Goal: Transaction & Acquisition: Purchase product/service

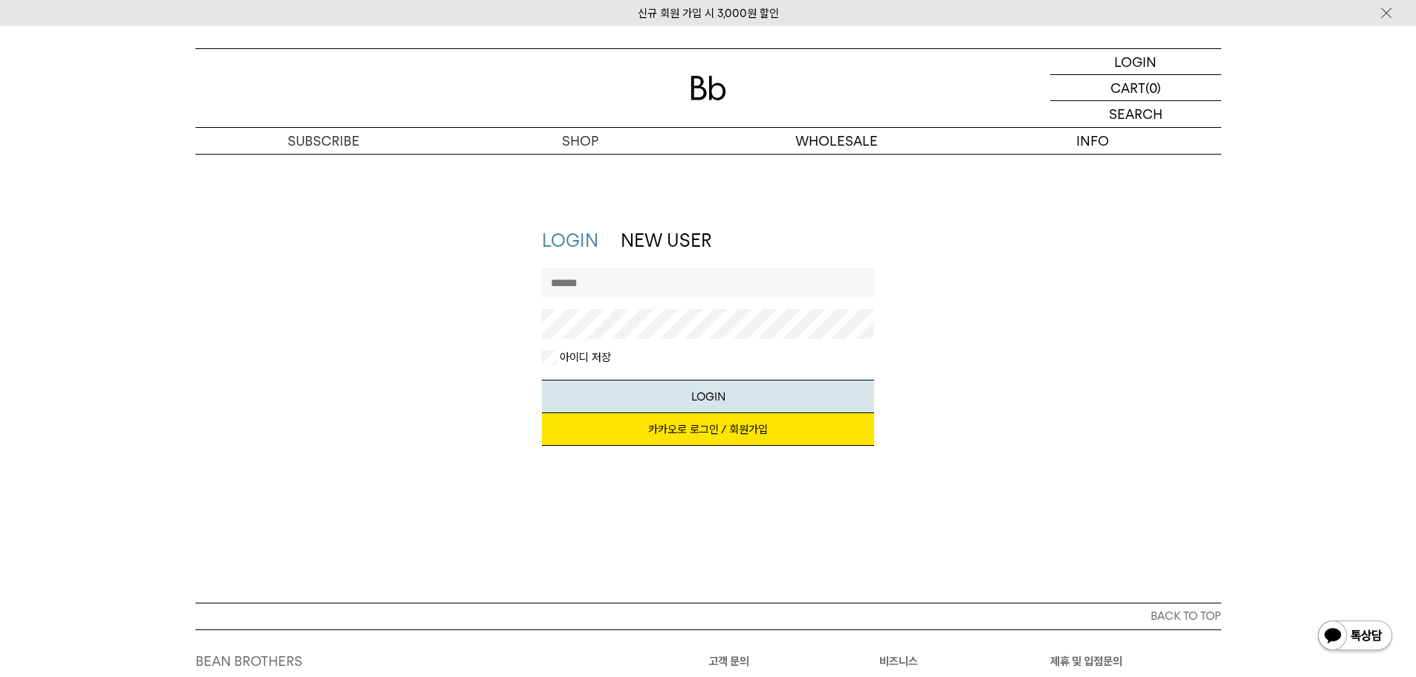
click at [609, 286] on input "text" at bounding box center [708, 283] width 332 height 30
type input "**********"
click at [704, 397] on button "LOGIN" at bounding box center [708, 396] width 332 height 33
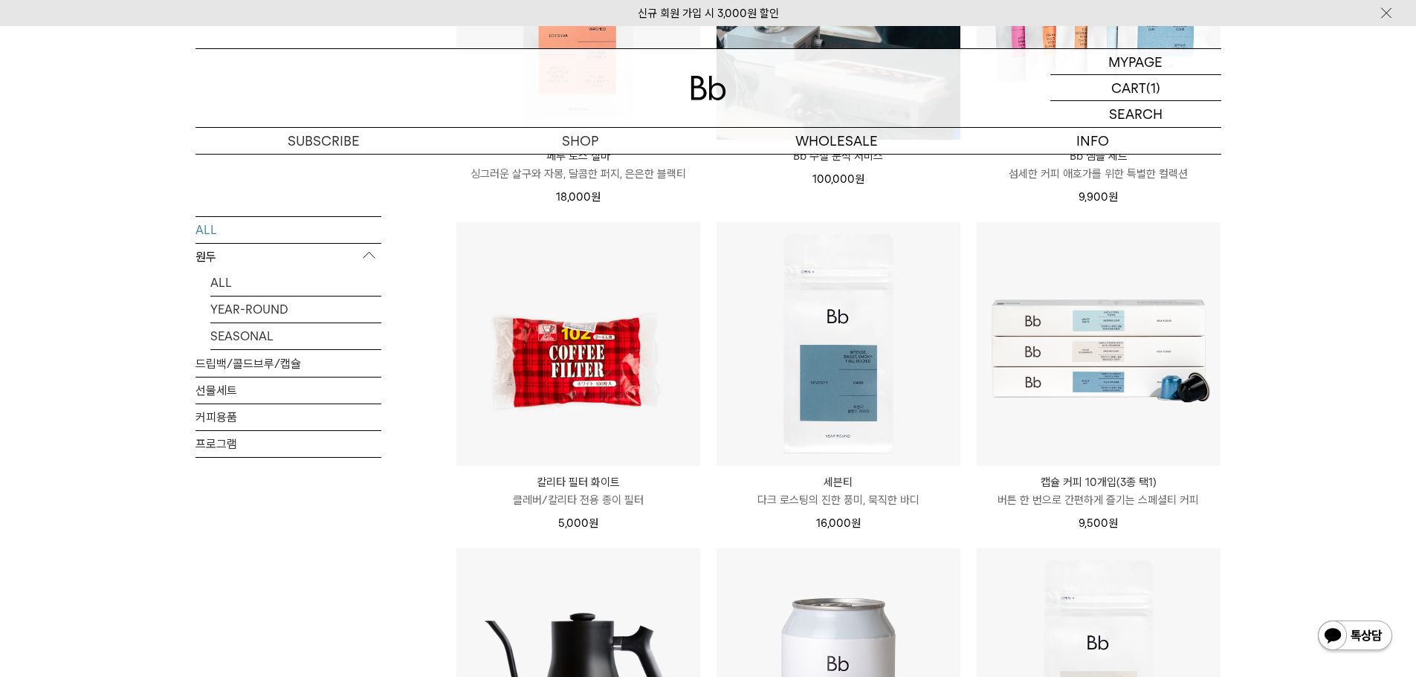
scroll to position [1412, 0]
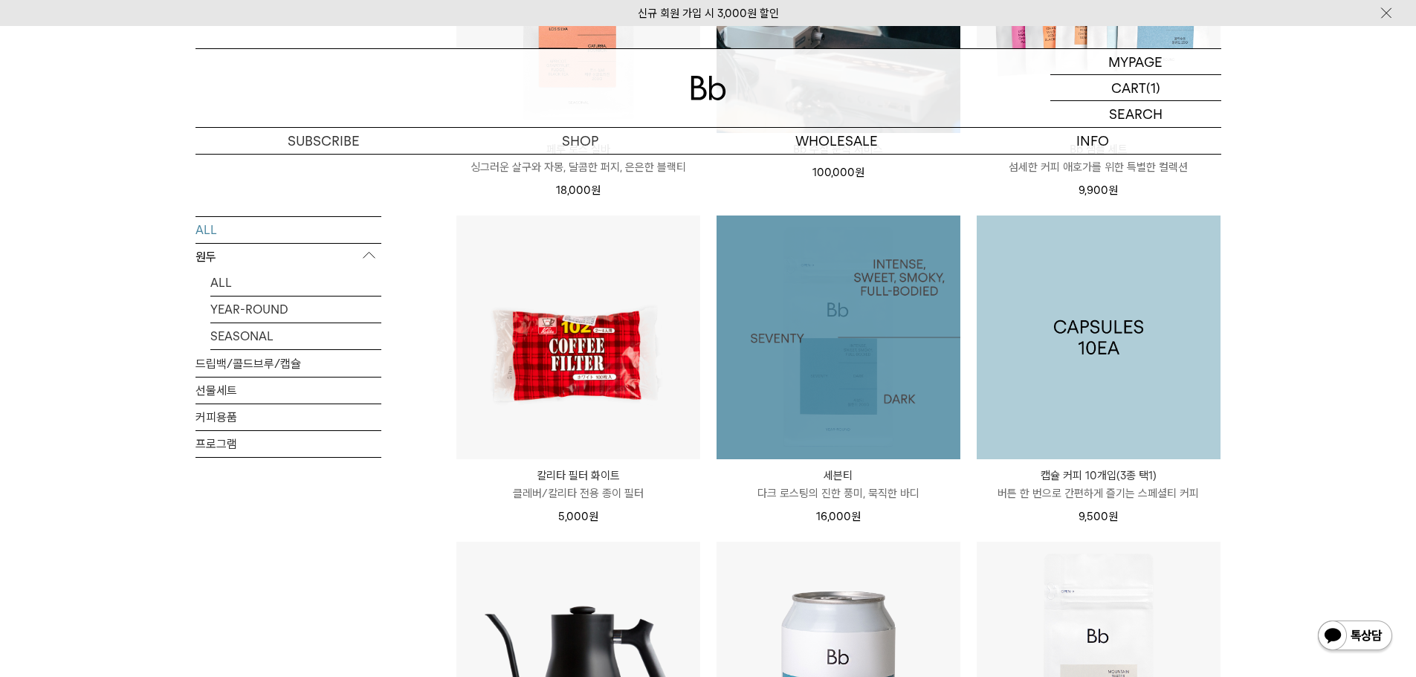
click at [833, 368] on img at bounding box center [838, 337] width 244 height 244
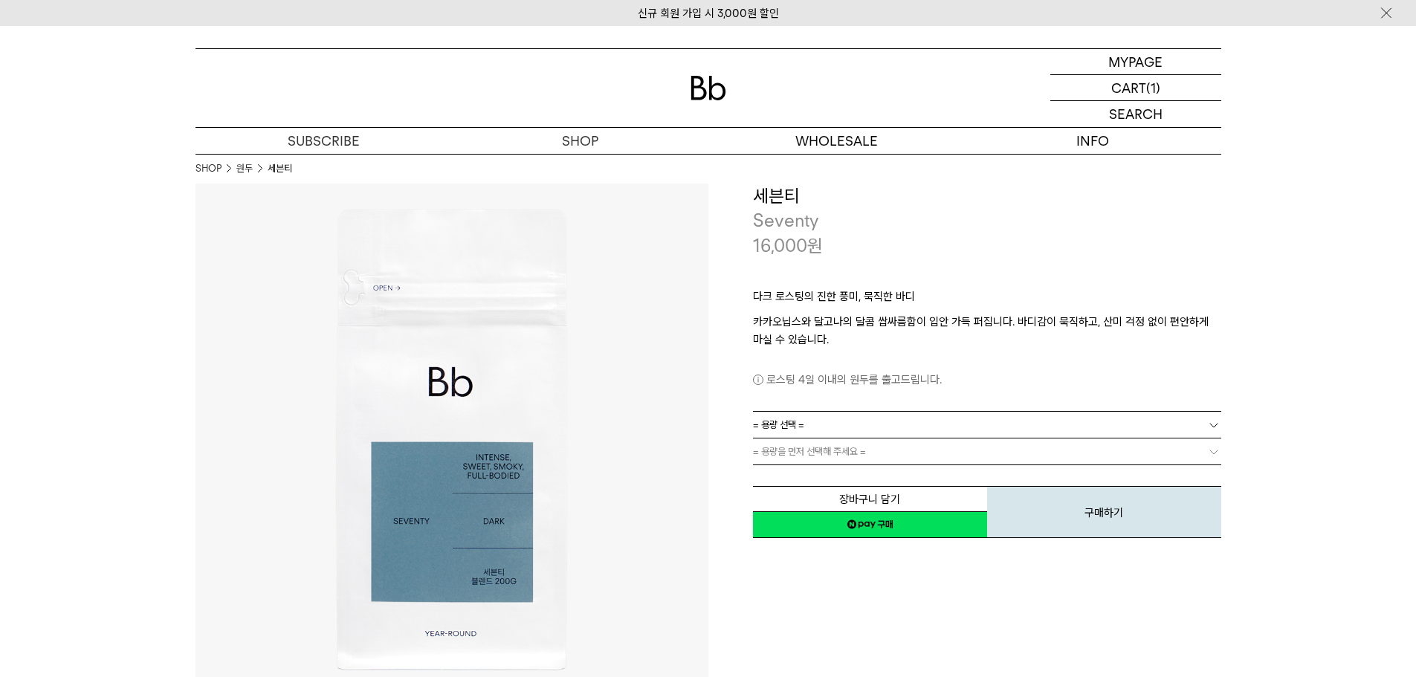
click at [827, 427] on link "= 용량 선택 =" at bounding box center [987, 425] width 468 height 26
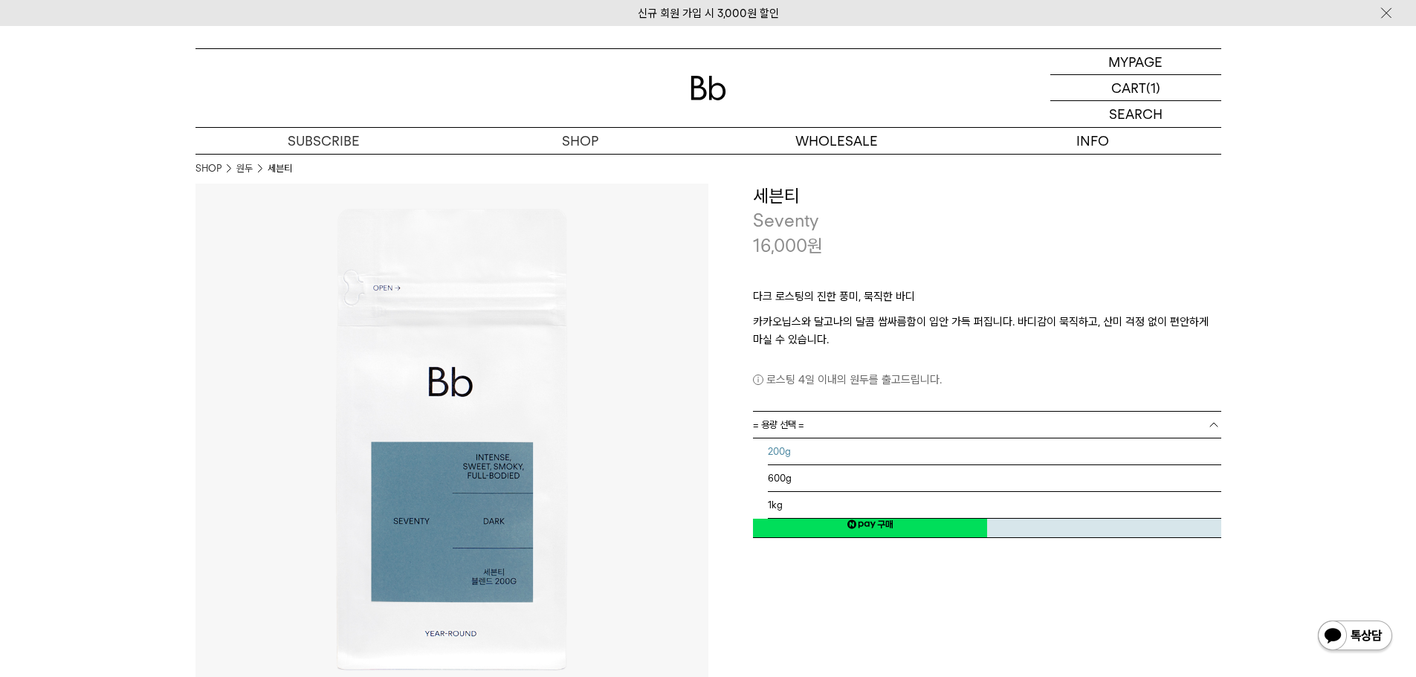
click at [818, 452] on li "200g" at bounding box center [994, 451] width 453 height 27
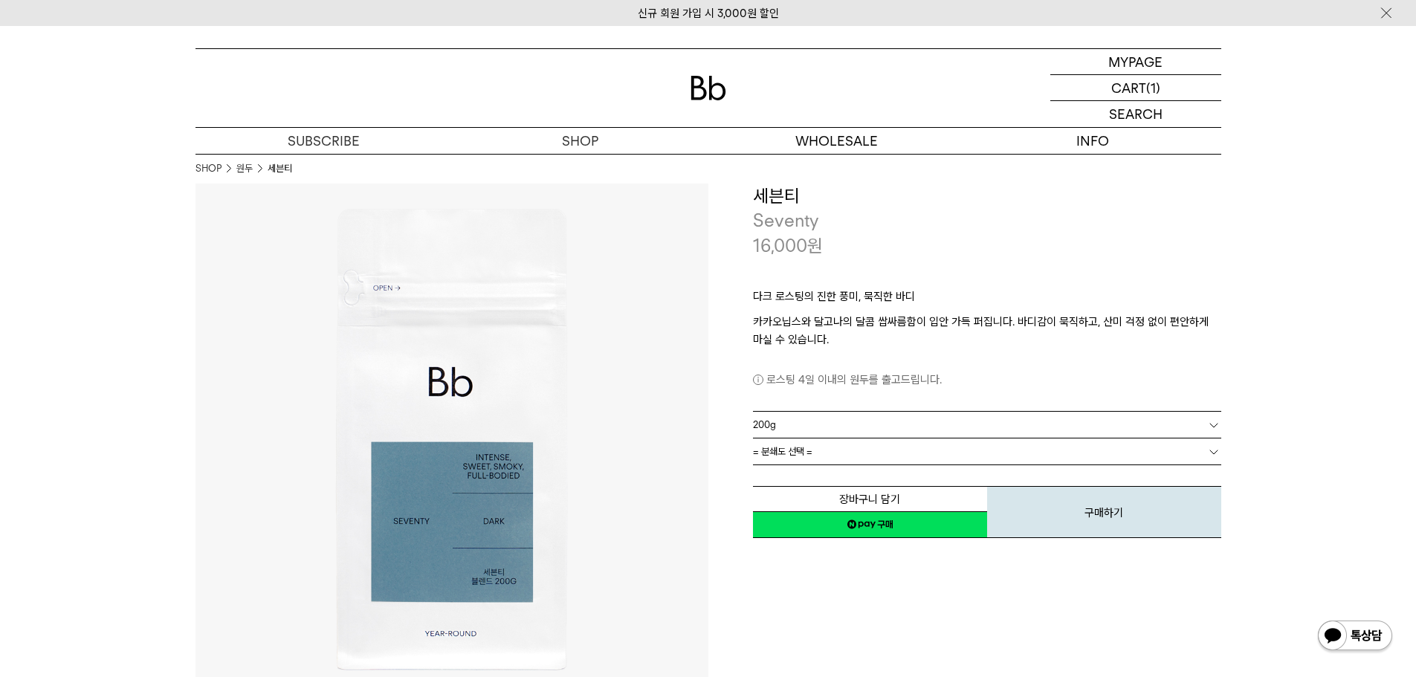
click at [827, 456] on link "= 분쇄도 선택 =" at bounding box center [987, 451] width 468 height 26
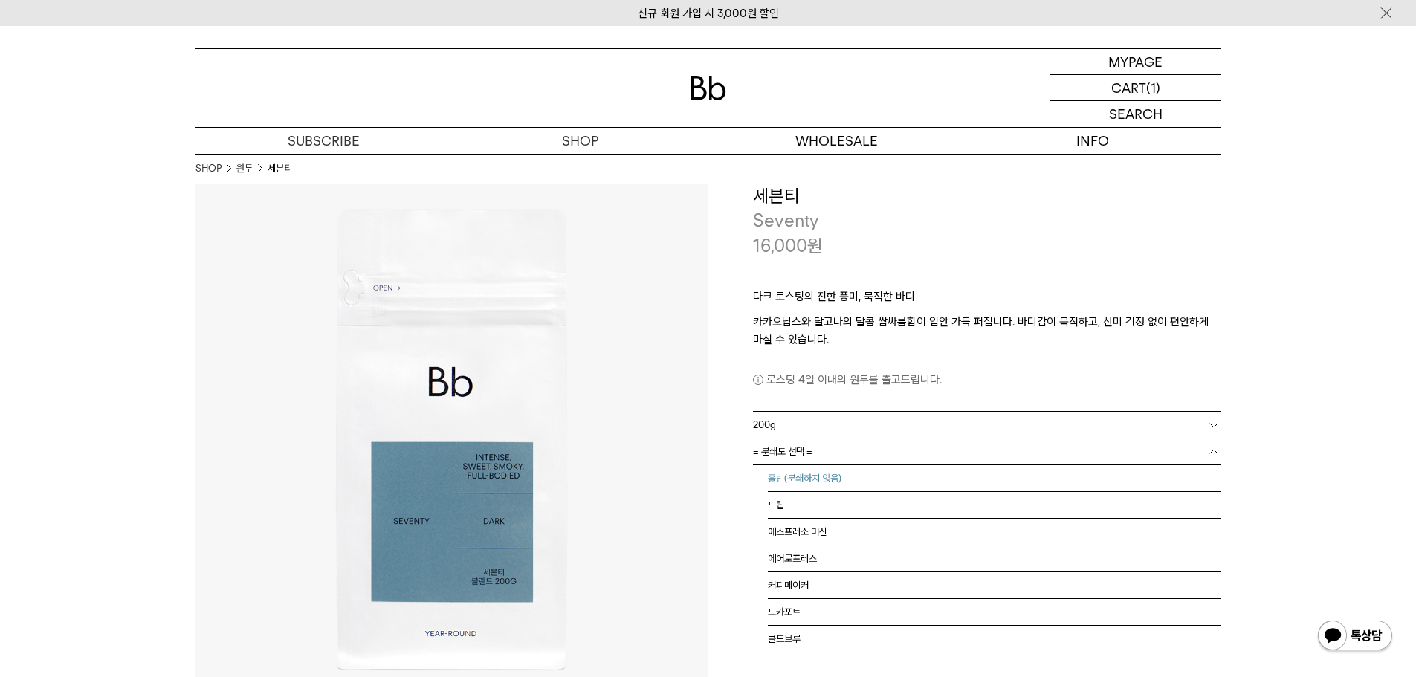
click at [823, 476] on li "홀빈(분쇄하지 않음)" at bounding box center [994, 478] width 453 height 27
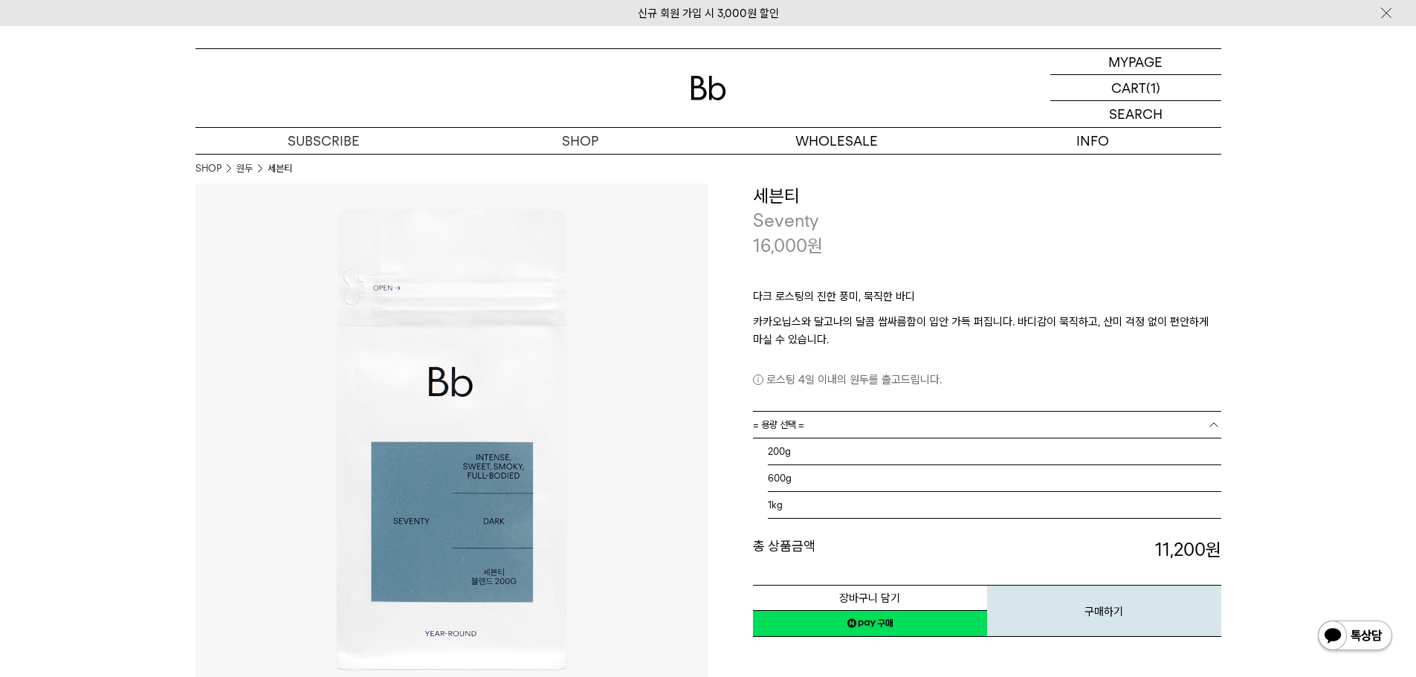
click at [819, 427] on link "= 용량 선택 =" at bounding box center [987, 425] width 468 height 26
click at [804, 478] on li "600g" at bounding box center [994, 478] width 453 height 27
click at [816, 463] on link "= 분쇄도 선택 =" at bounding box center [987, 451] width 468 height 26
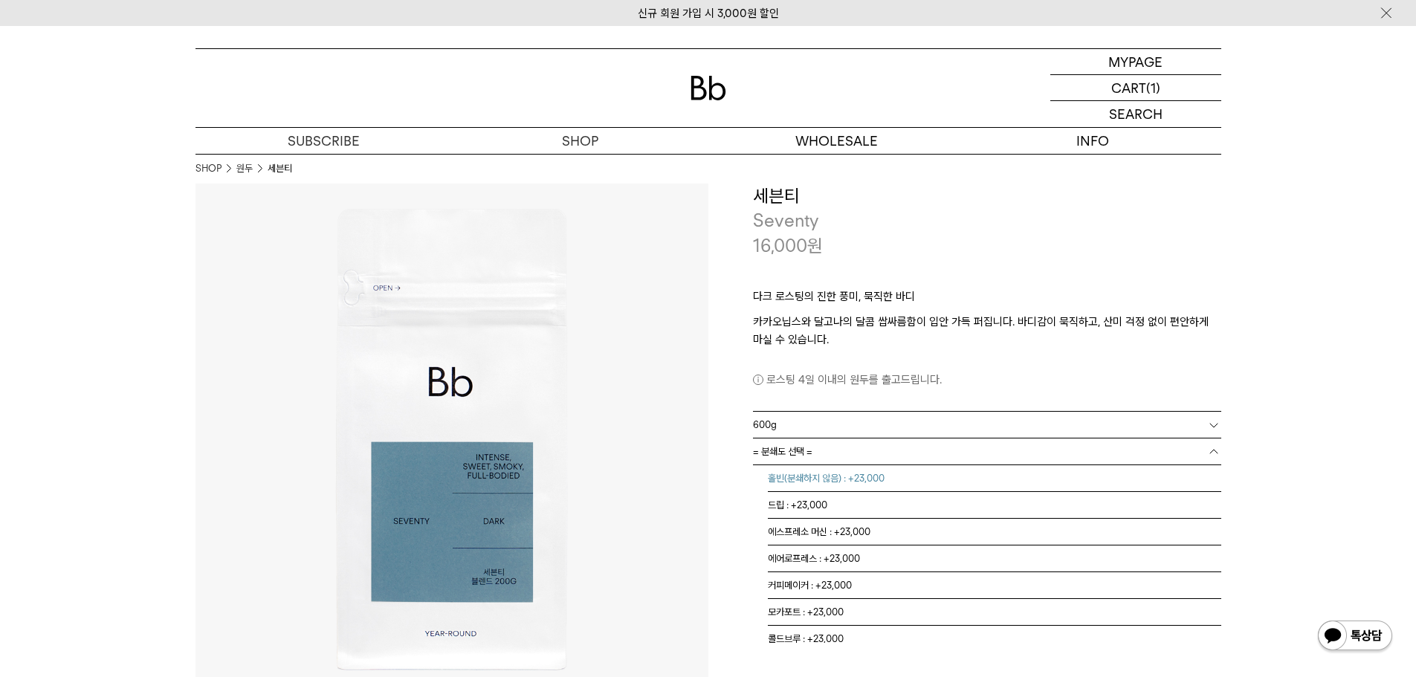
click at [817, 479] on li "홀빈(분쇄하지 않음) : +23,000" at bounding box center [994, 478] width 453 height 27
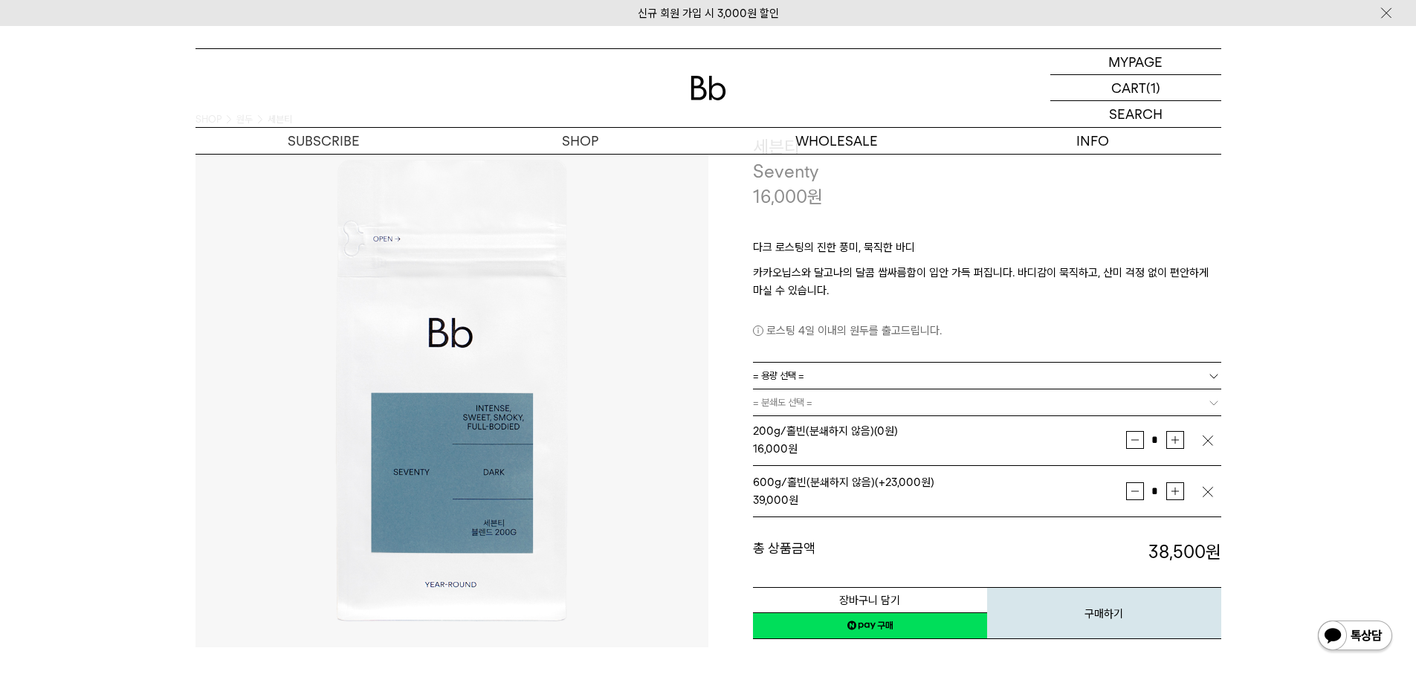
scroll to position [74, 0]
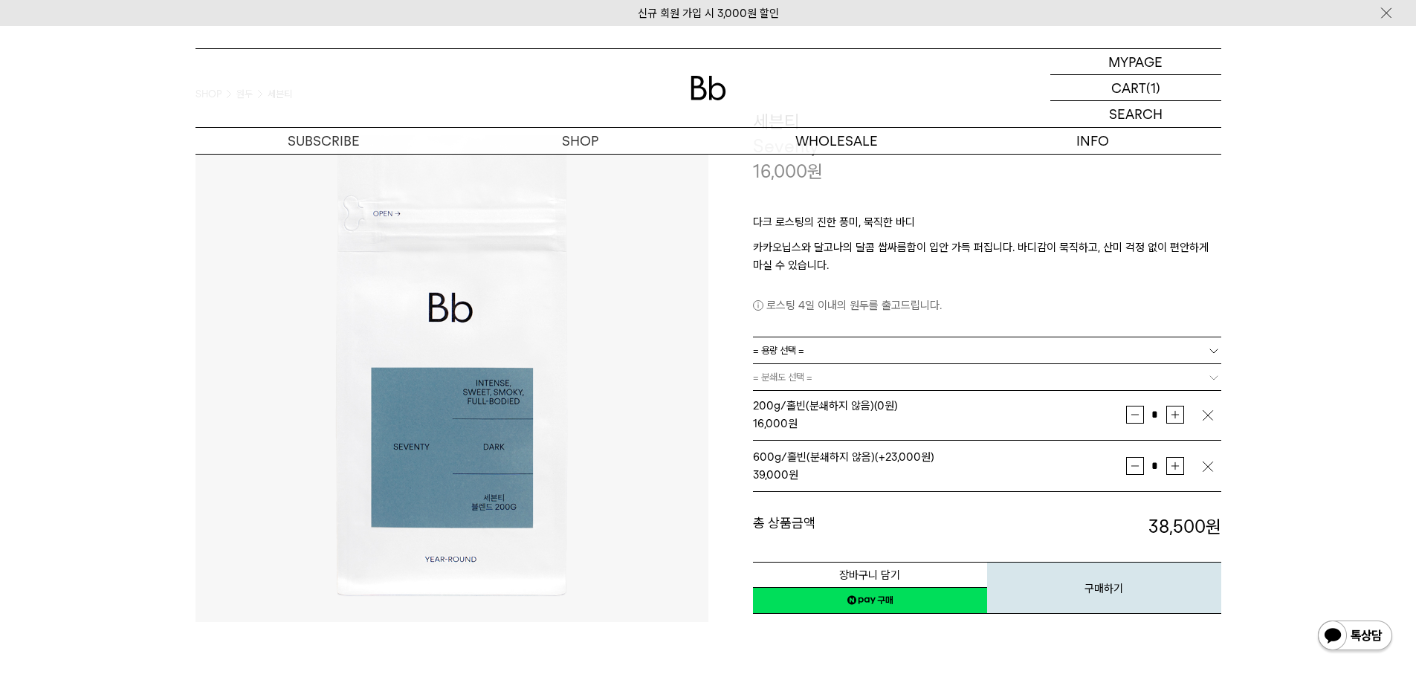
click at [1207, 414] on img "button" at bounding box center [1207, 415] width 15 height 15
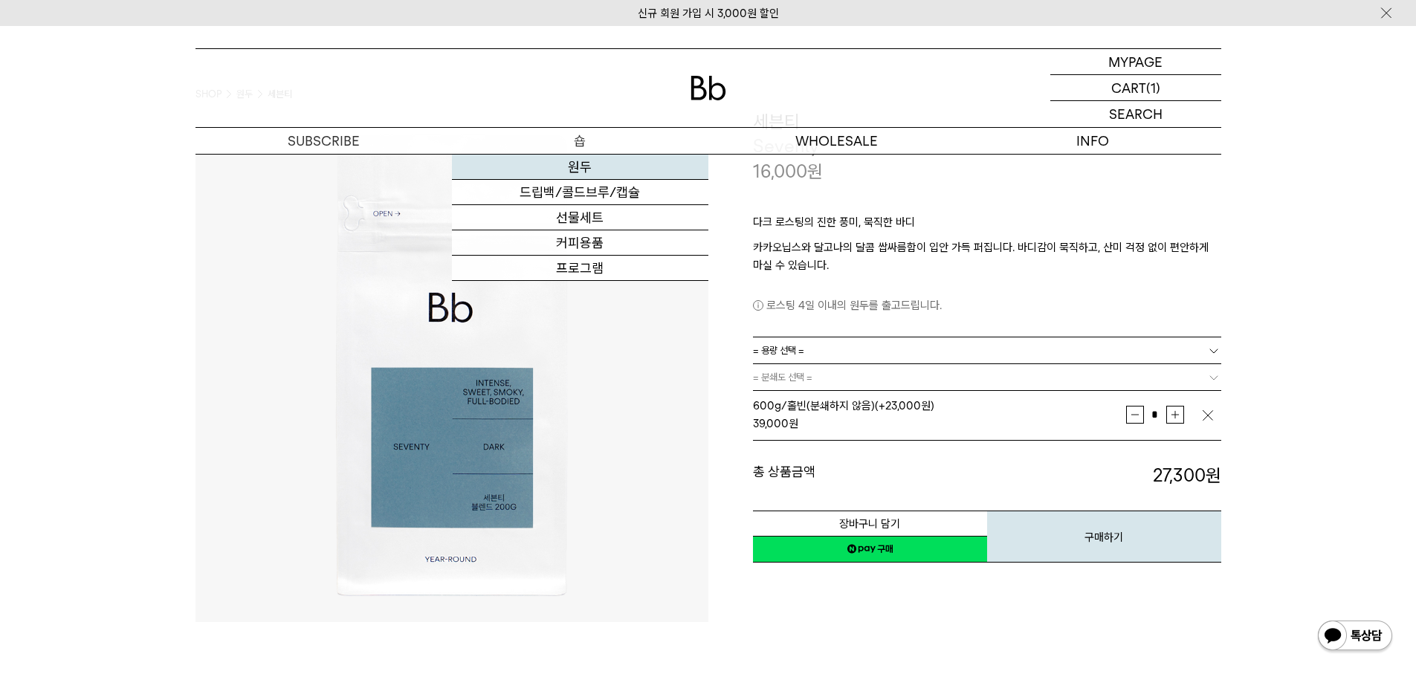
click at [579, 166] on link "원두" at bounding box center [580, 167] width 256 height 25
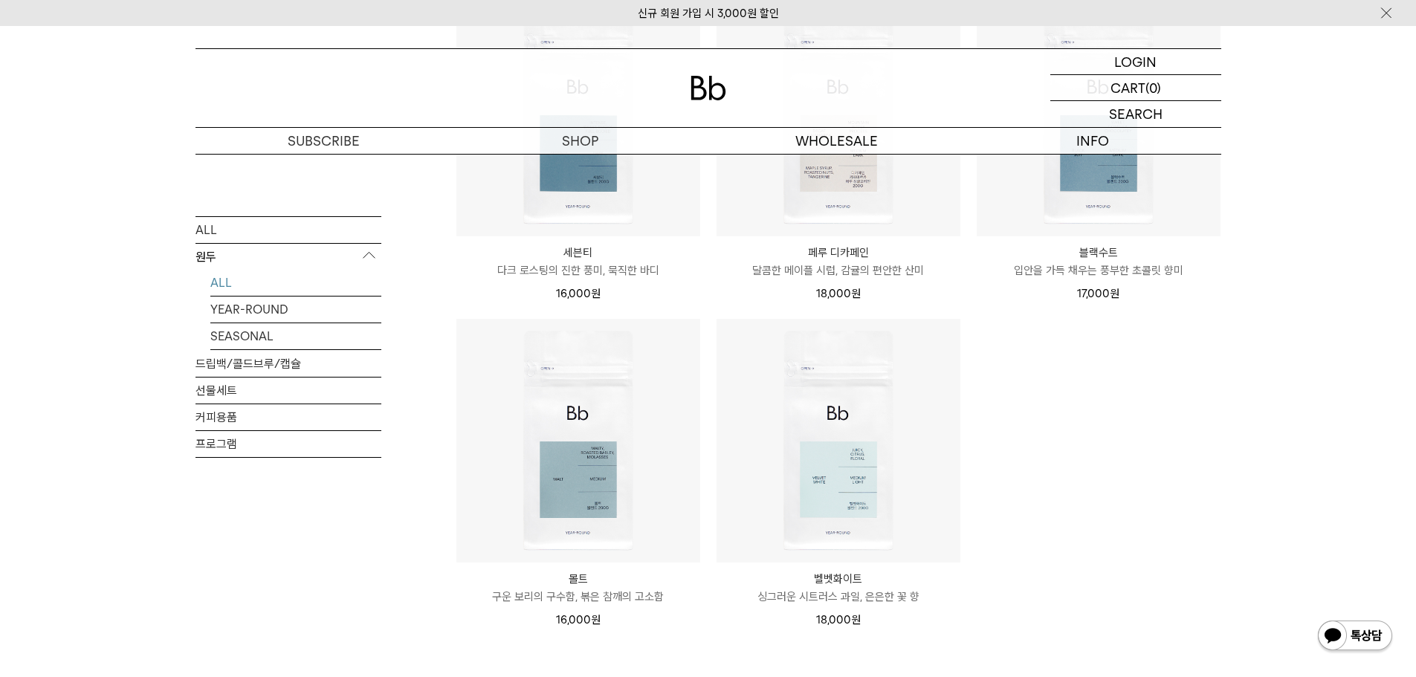
scroll to position [1040, 0]
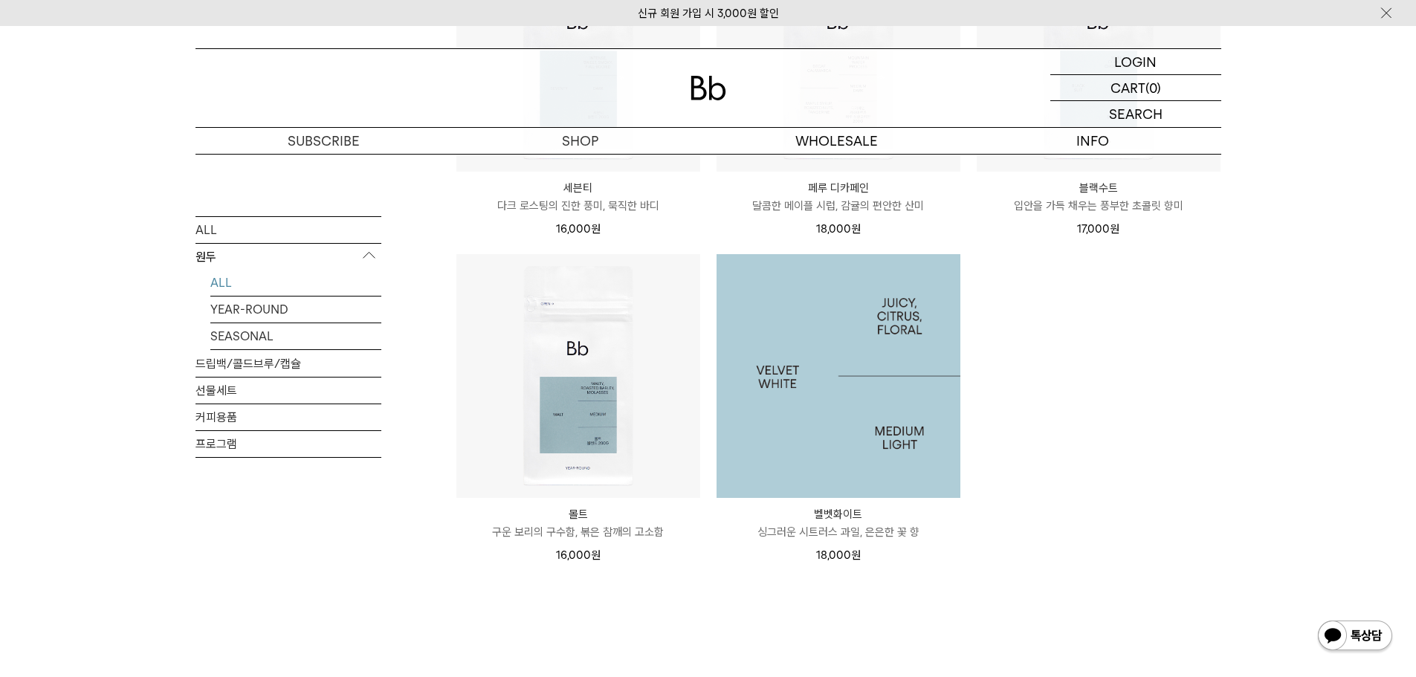
click at [824, 416] on img at bounding box center [838, 376] width 244 height 244
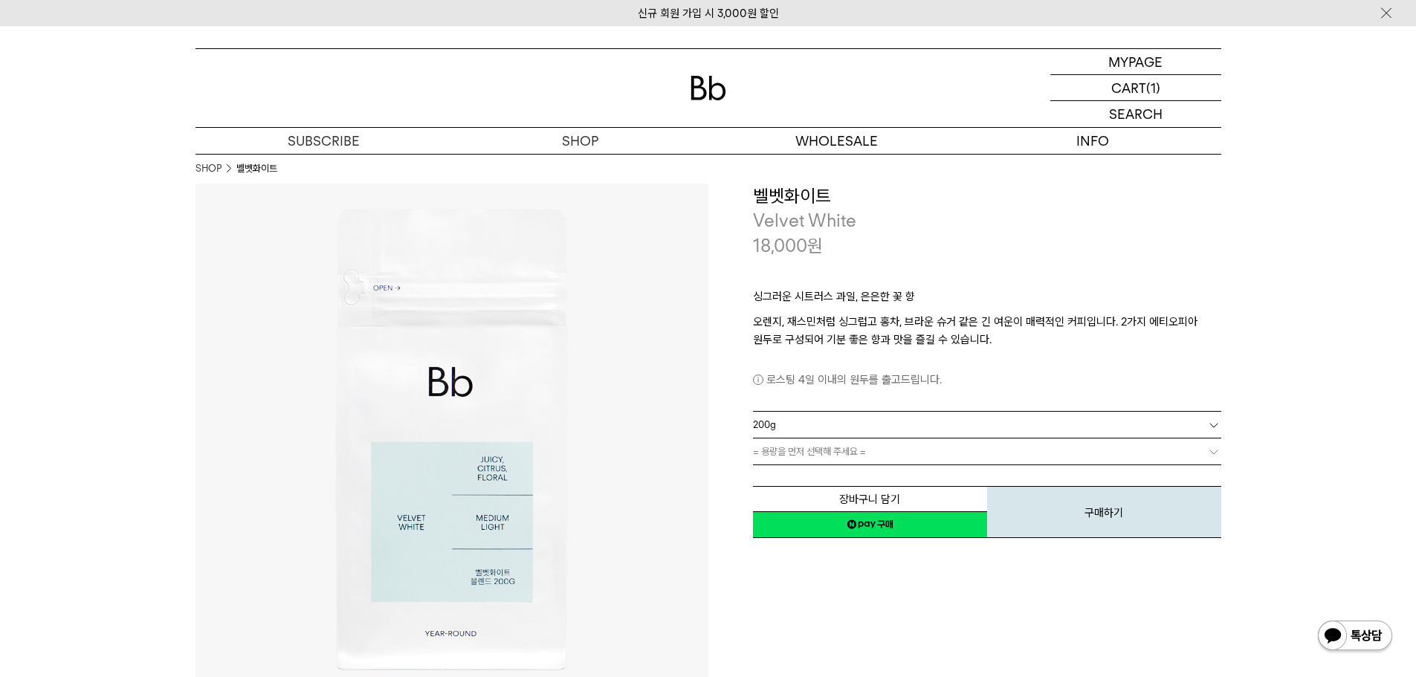
click at [827, 451] on link "= 용량을 먼저 선택해 주세요 =" at bounding box center [987, 451] width 468 height 26
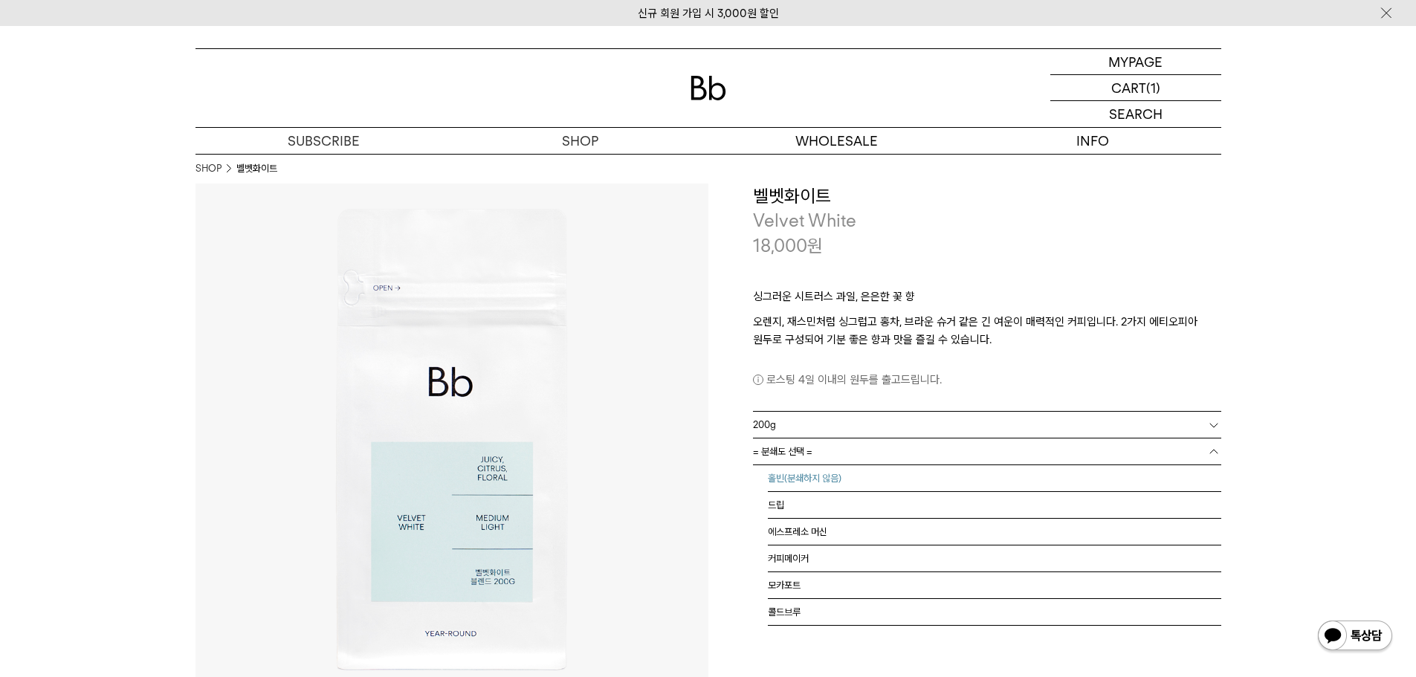
click at [824, 472] on li "홀빈(분쇄하지 않음)" at bounding box center [994, 478] width 453 height 27
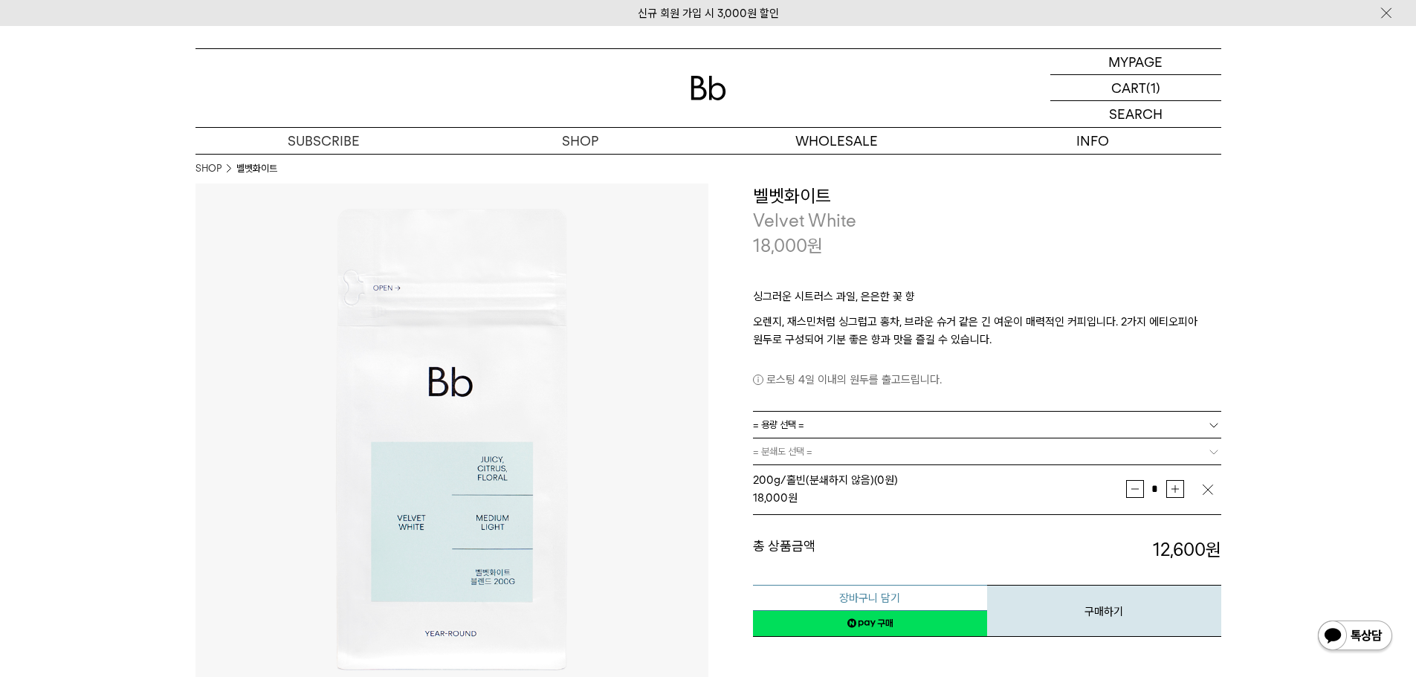
click at [881, 597] on button "장바구니 담기" at bounding box center [870, 598] width 234 height 26
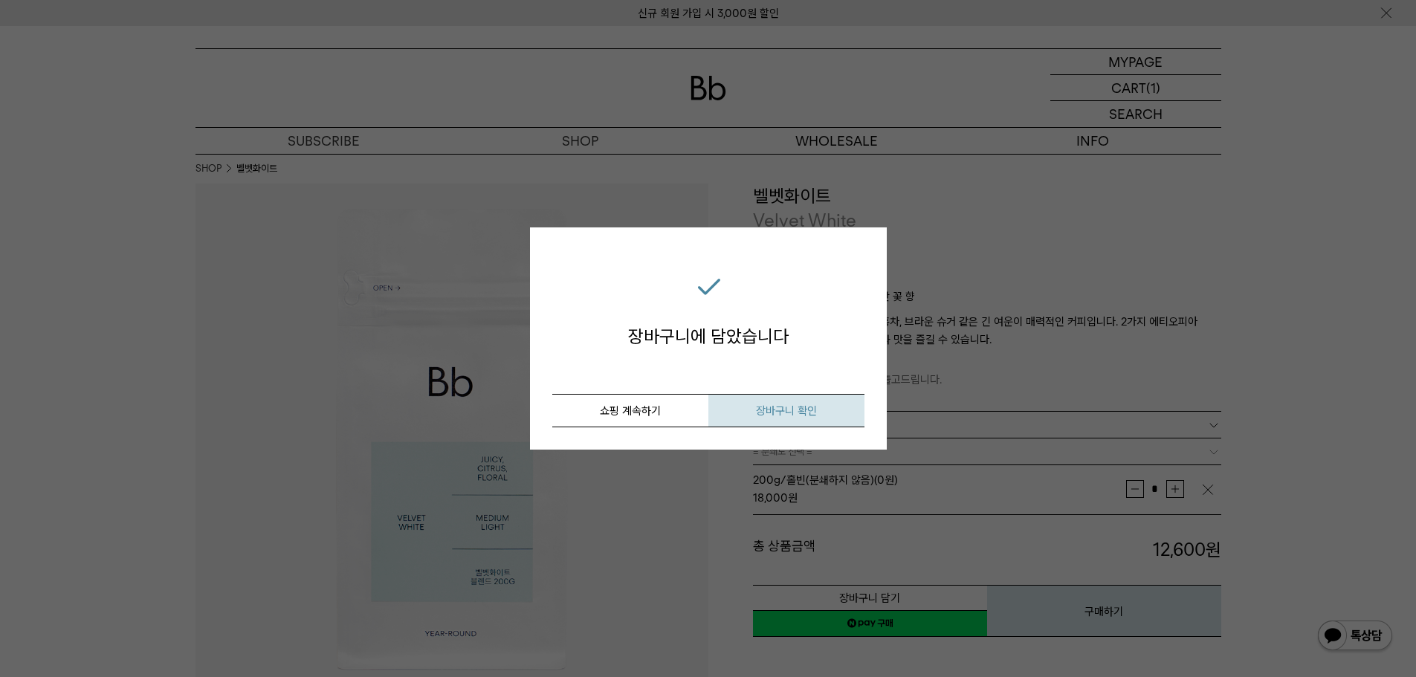
click at [757, 414] on span "장바구니 확인" at bounding box center [786, 410] width 61 height 13
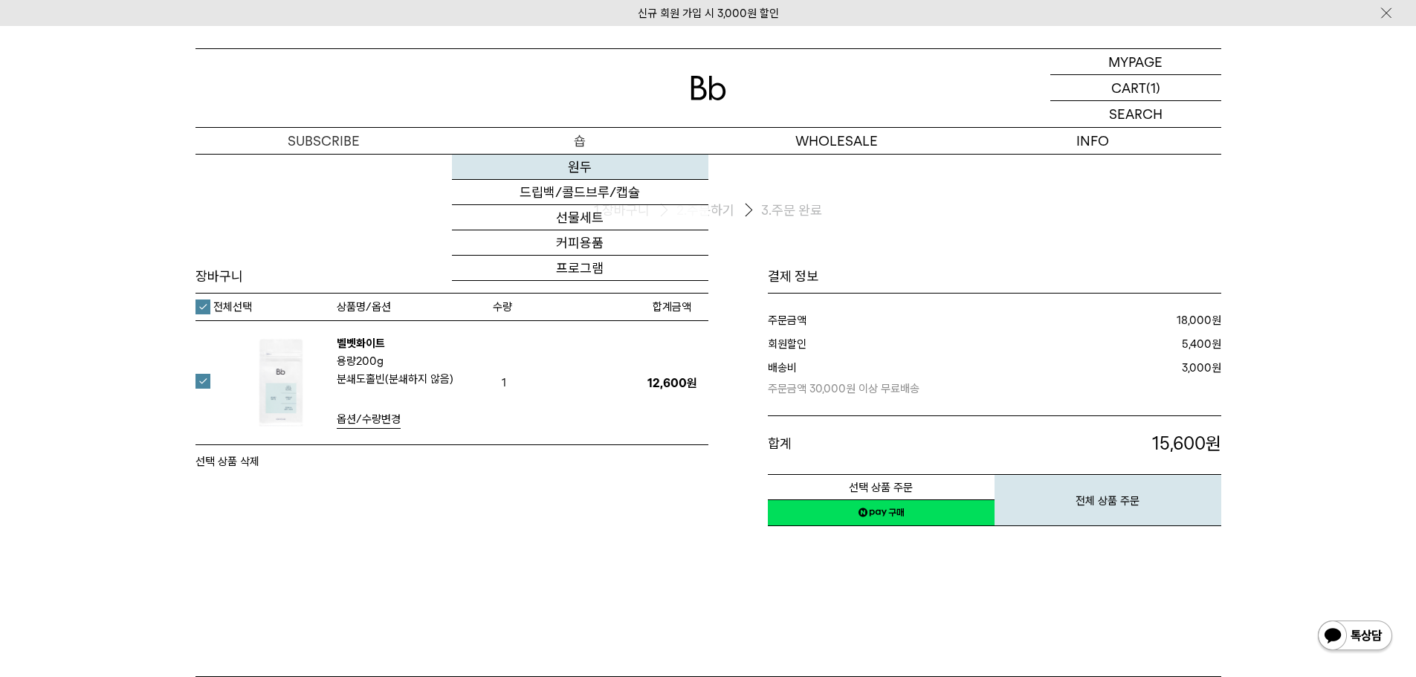
click at [574, 163] on link "원두" at bounding box center [580, 167] width 256 height 25
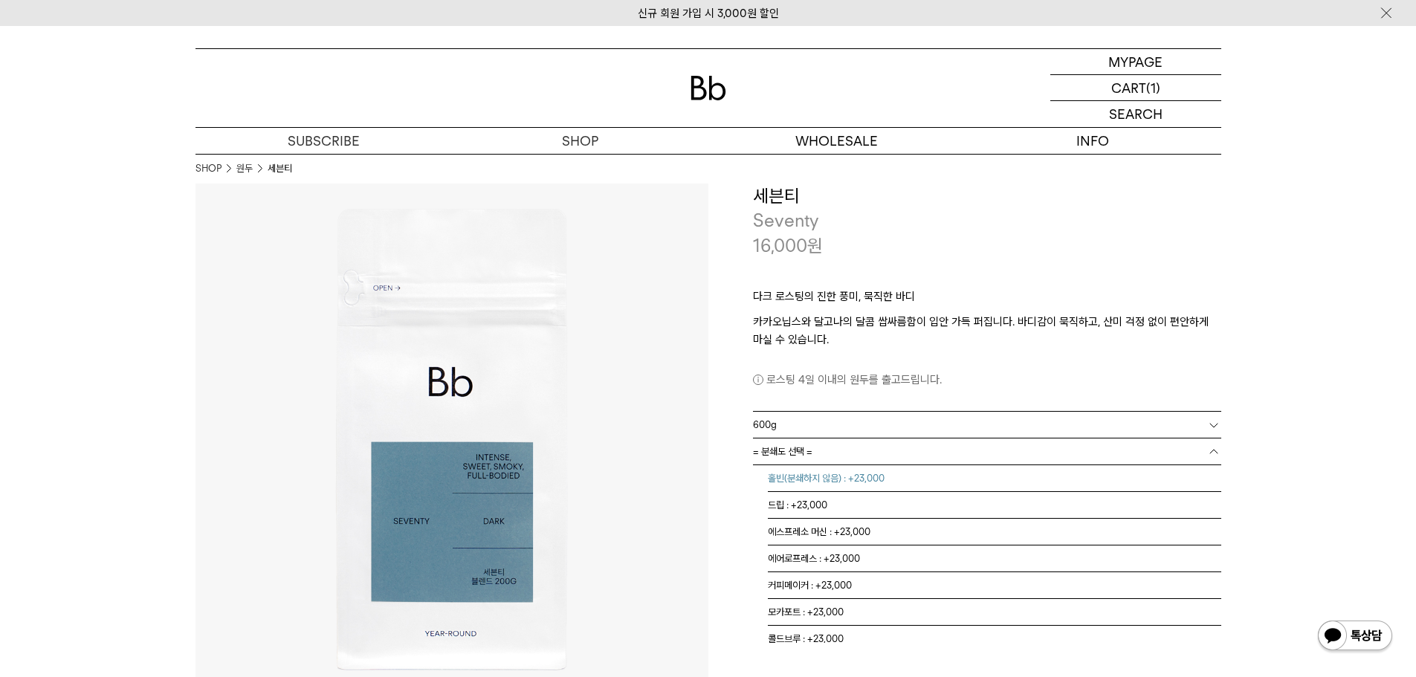
click at [827, 477] on li "홀빈(분쇄하지 않음) : +23,000" at bounding box center [994, 478] width 453 height 27
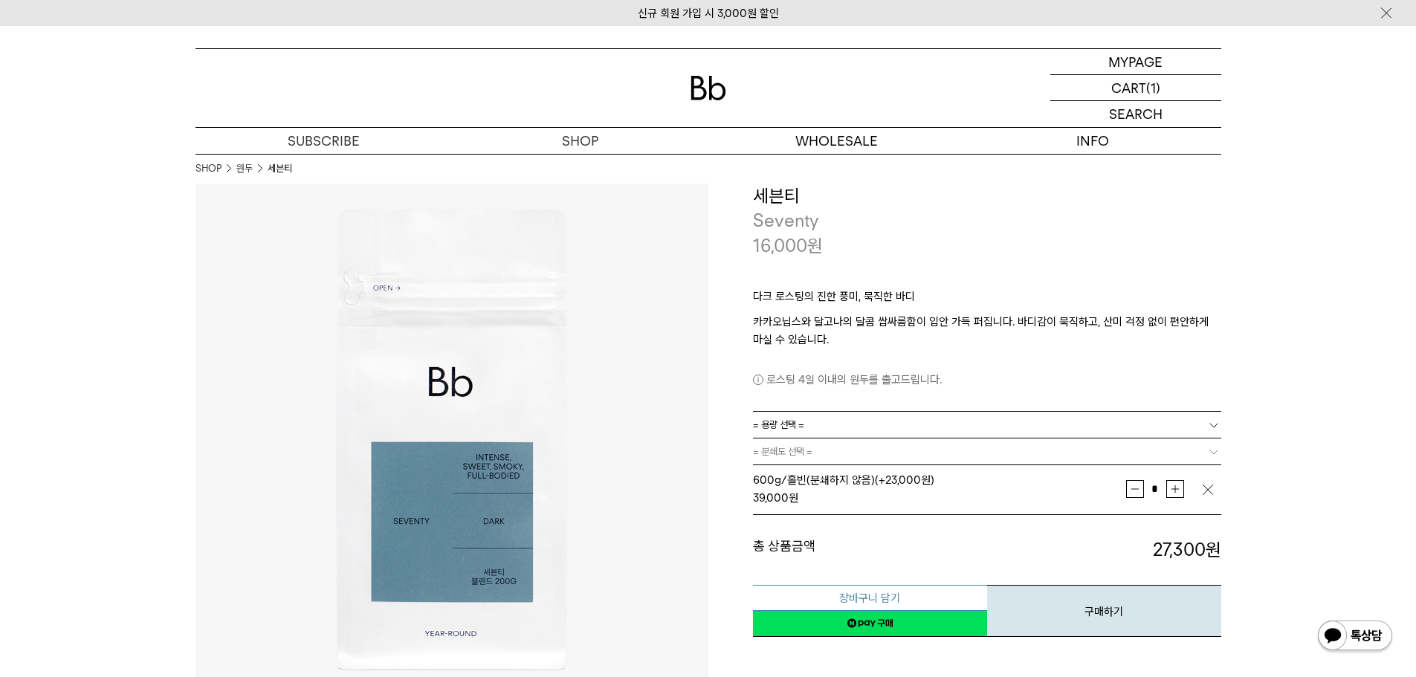
click at [873, 598] on button "장바구니 담기" at bounding box center [870, 598] width 234 height 26
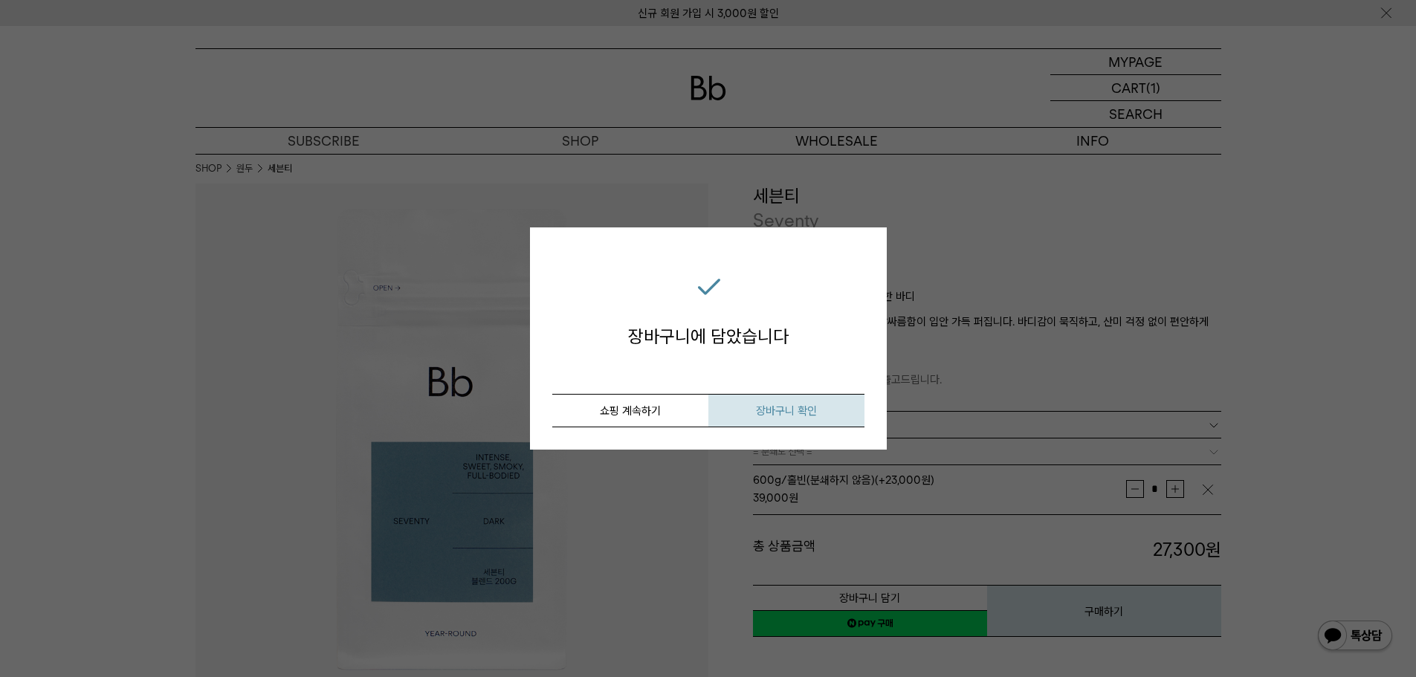
click at [760, 401] on button "장바구니 확인" at bounding box center [786, 410] width 156 height 33
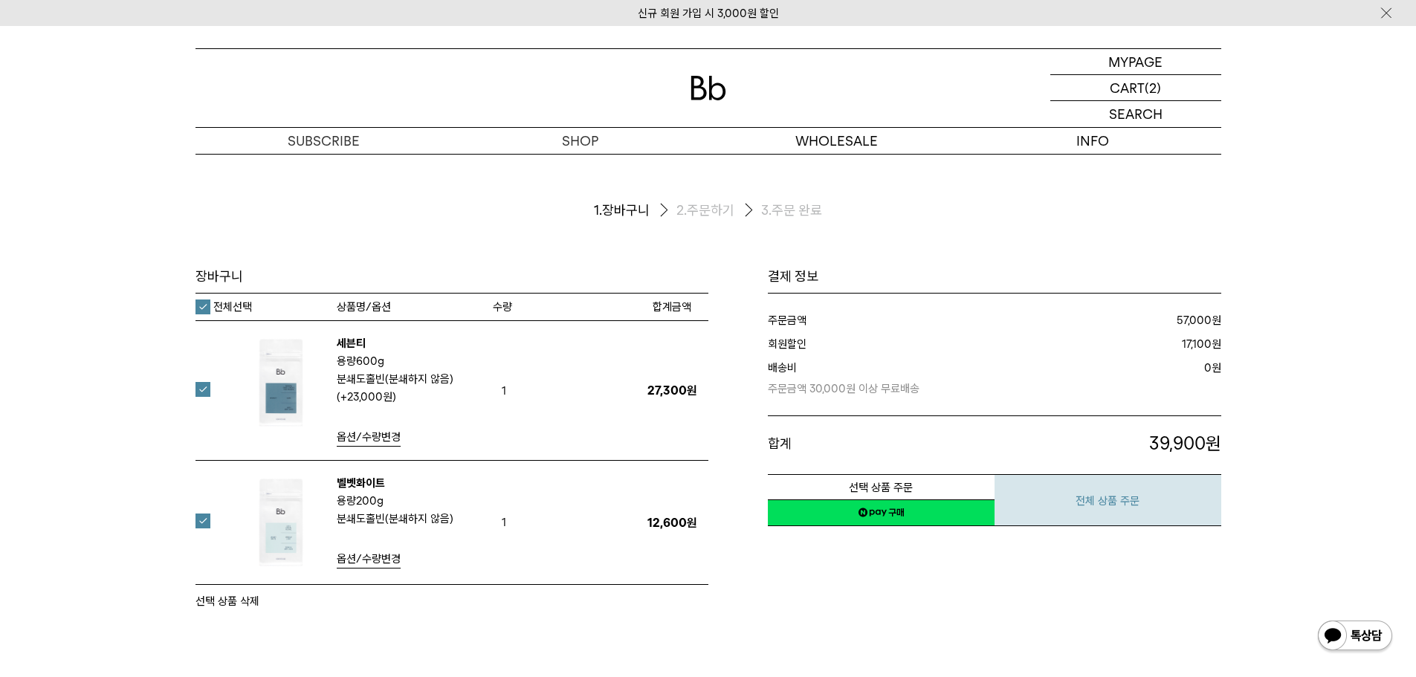
click at [1043, 502] on button "전체 상품 주문" at bounding box center [1107, 500] width 227 height 52
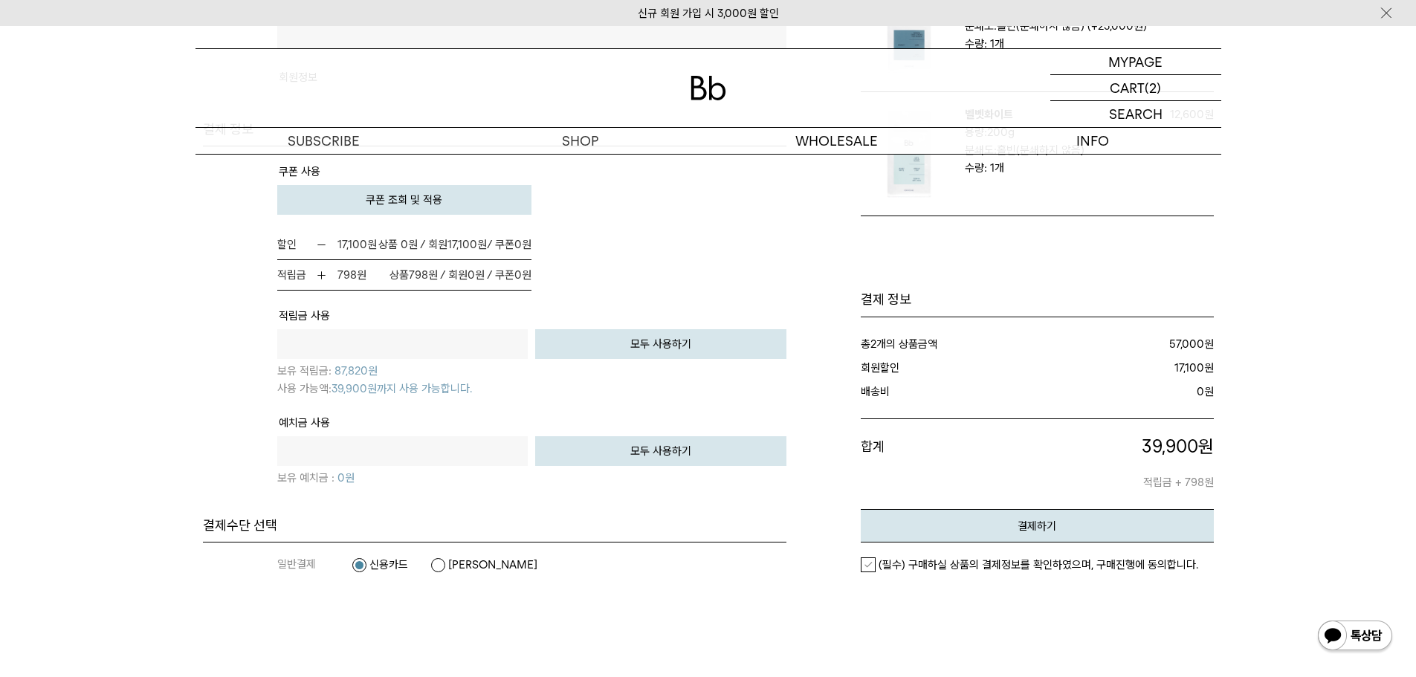
scroll to position [966, 0]
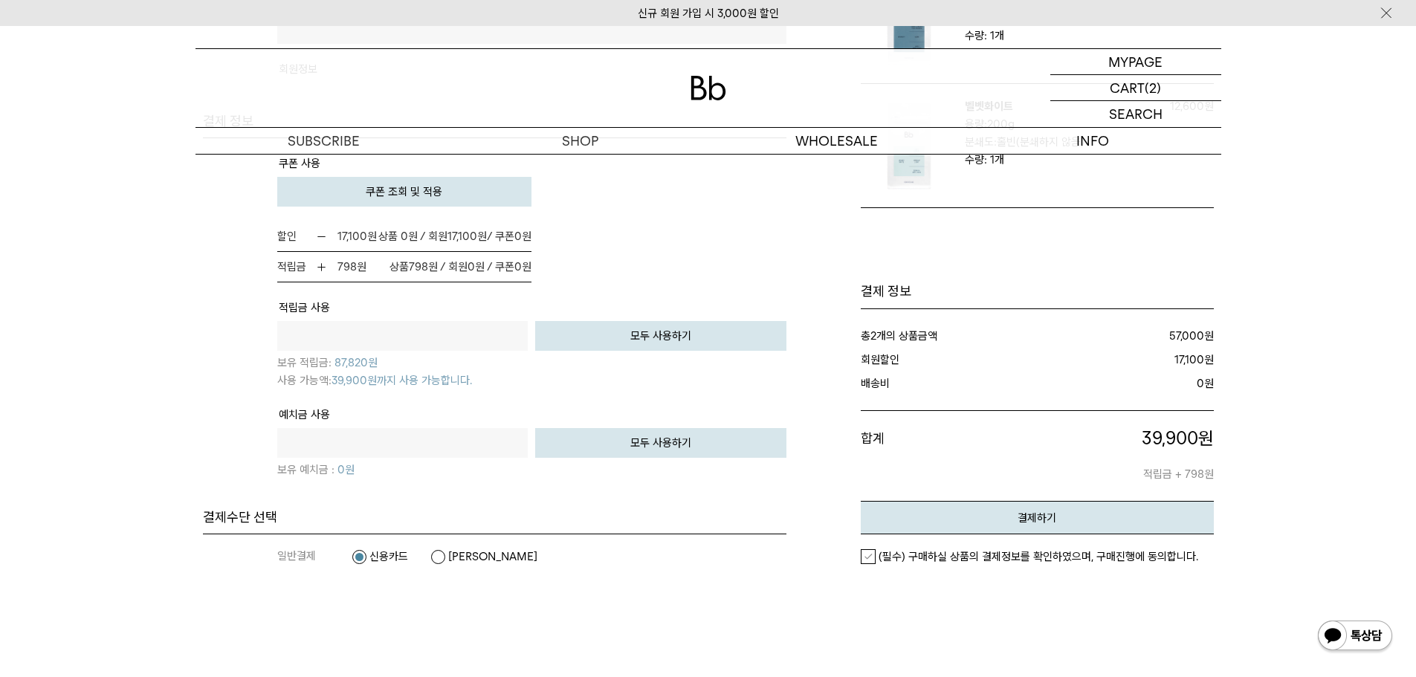
drag, startPoint x: 403, startPoint y: 354, endPoint x: 500, endPoint y: 374, distance: 98.5
click at [403, 351] on input "text" at bounding box center [402, 336] width 251 height 30
click at [220, 320] on tbody "상품 합계 금액 57,000원 배송비 0 원 해외배송 보험료 0 지역별 배송비 0 쿠폰 사용 0" at bounding box center [494, 323] width 583 height 370
drag, startPoint x: 412, startPoint y: 328, endPoint x: 463, endPoint y: 338, distance: 51.4
click at [412, 328] on input "text" at bounding box center [402, 336] width 251 height 30
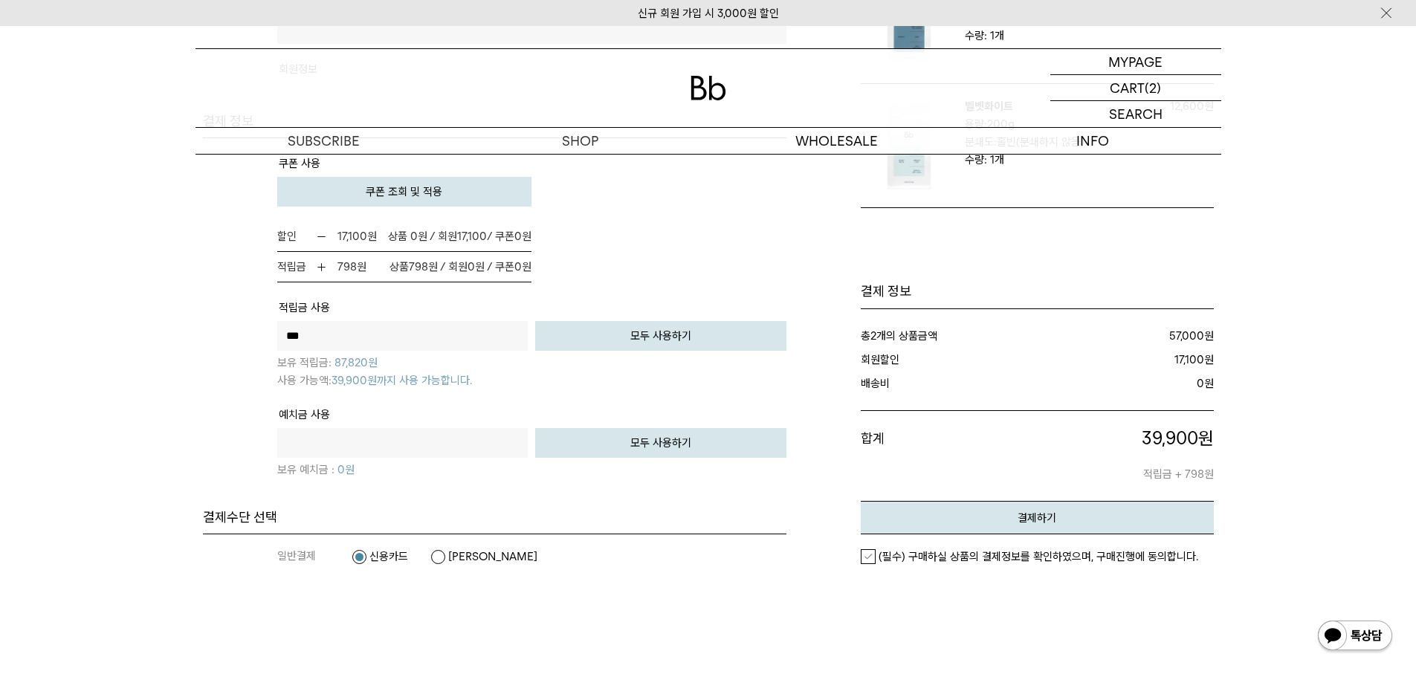
type input "***"
click at [670, 273] on td "할인 17,100 원 17,100 0 원 0 0" at bounding box center [531, 251] width 509 height 61
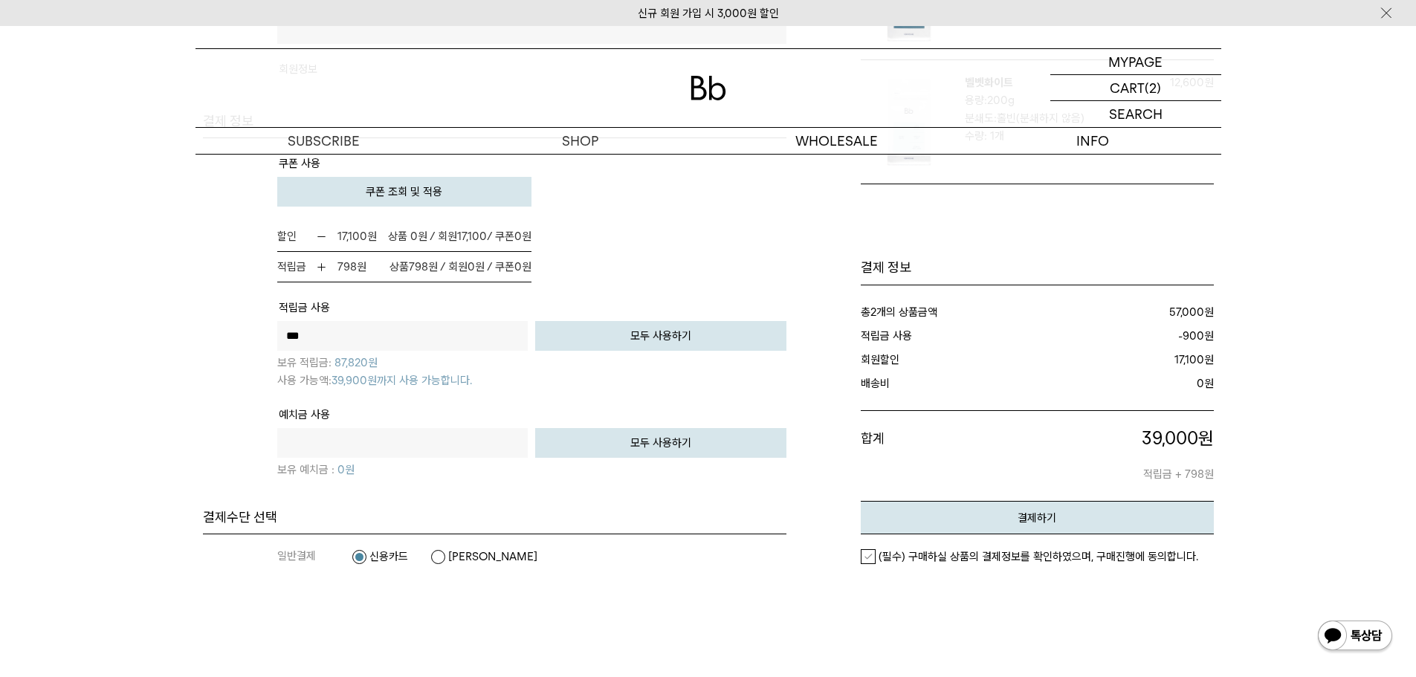
click at [868, 560] on label "(필수) 구매하실 상품의 결제정보를 확인하였으며, 구매진행에 동의합니다." at bounding box center [1028, 556] width 337 height 15
click at [988, 508] on button "결제하기" at bounding box center [1036, 517] width 353 height 33
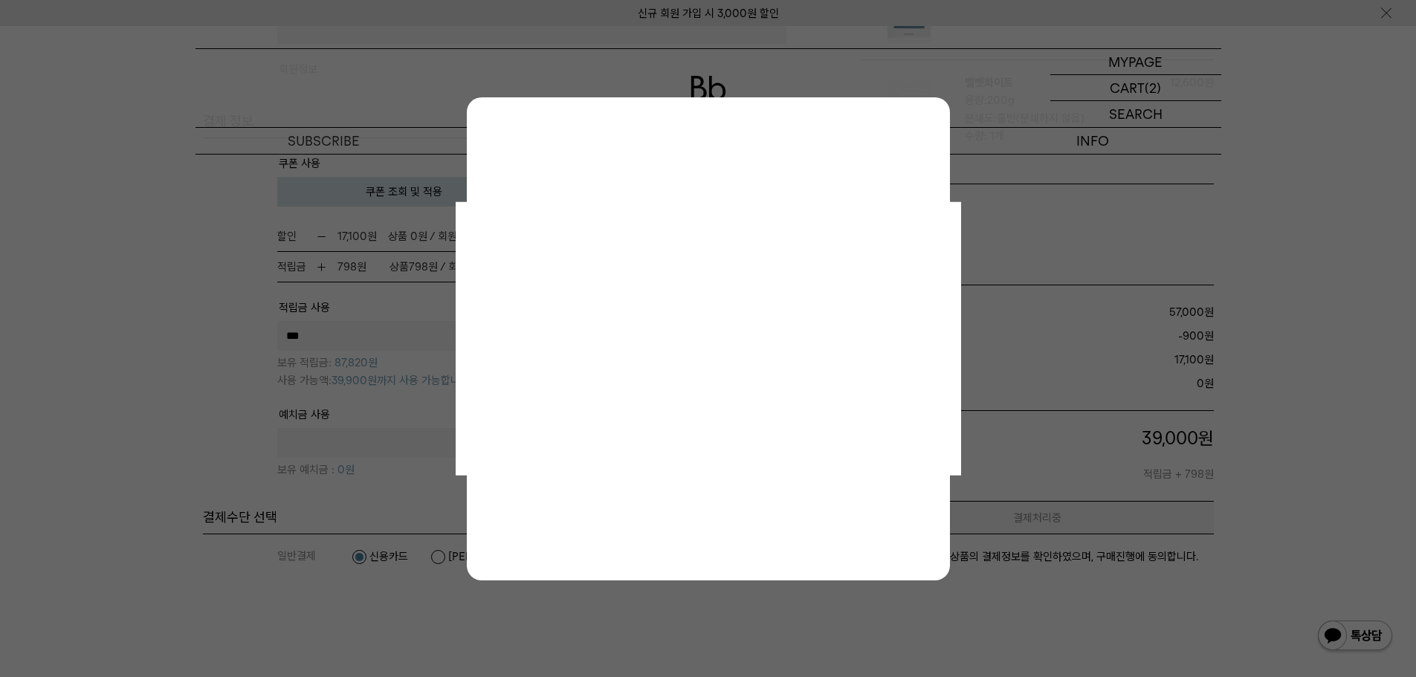
scroll to position [0, 0]
